Goal: Task Accomplishment & Management: Use online tool/utility

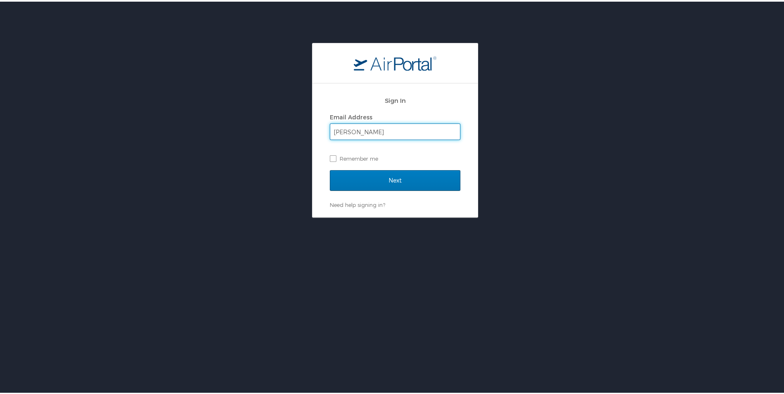
type input "nicholas.williams@laregents.edu"
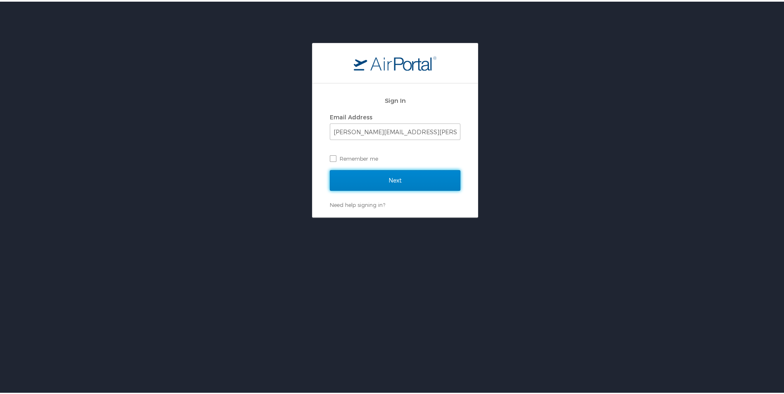
click at [353, 180] on input "Next" at bounding box center [395, 179] width 131 height 21
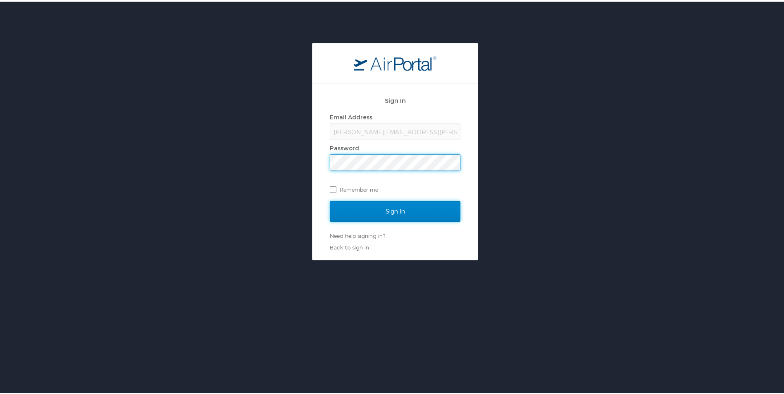
click at [393, 211] on input "Sign In" at bounding box center [395, 210] width 131 height 21
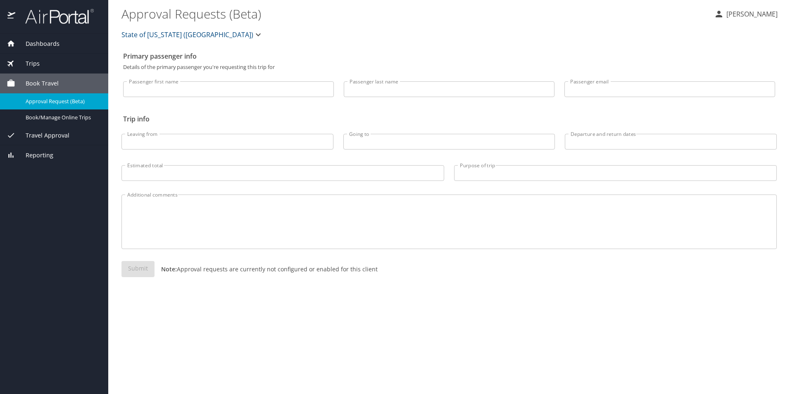
click at [34, 64] on span "Trips" at bounding box center [27, 63] width 24 height 9
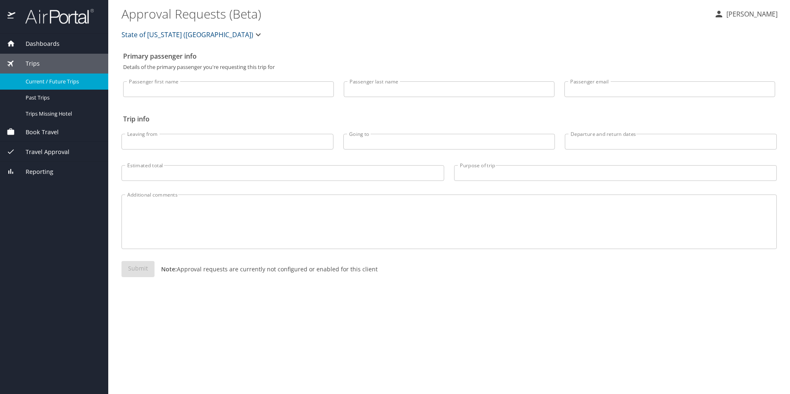
click at [43, 80] on span "Current / Future Trips" at bounding box center [62, 82] width 73 height 8
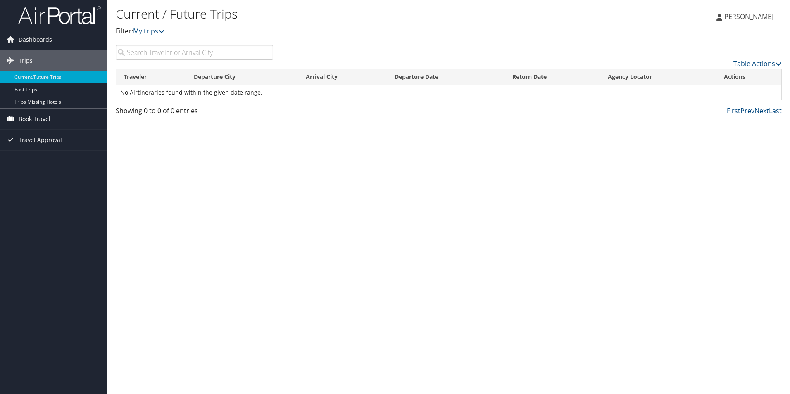
click at [29, 120] on span "Book Travel" at bounding box center [35, 119] width 32 height 21
click at [36, 150] on link "Book/Manage Online Trips" at bounding box center [53, 148] width 107 height 12
